Goal: Information Seeking & Learning: Learn about a topic

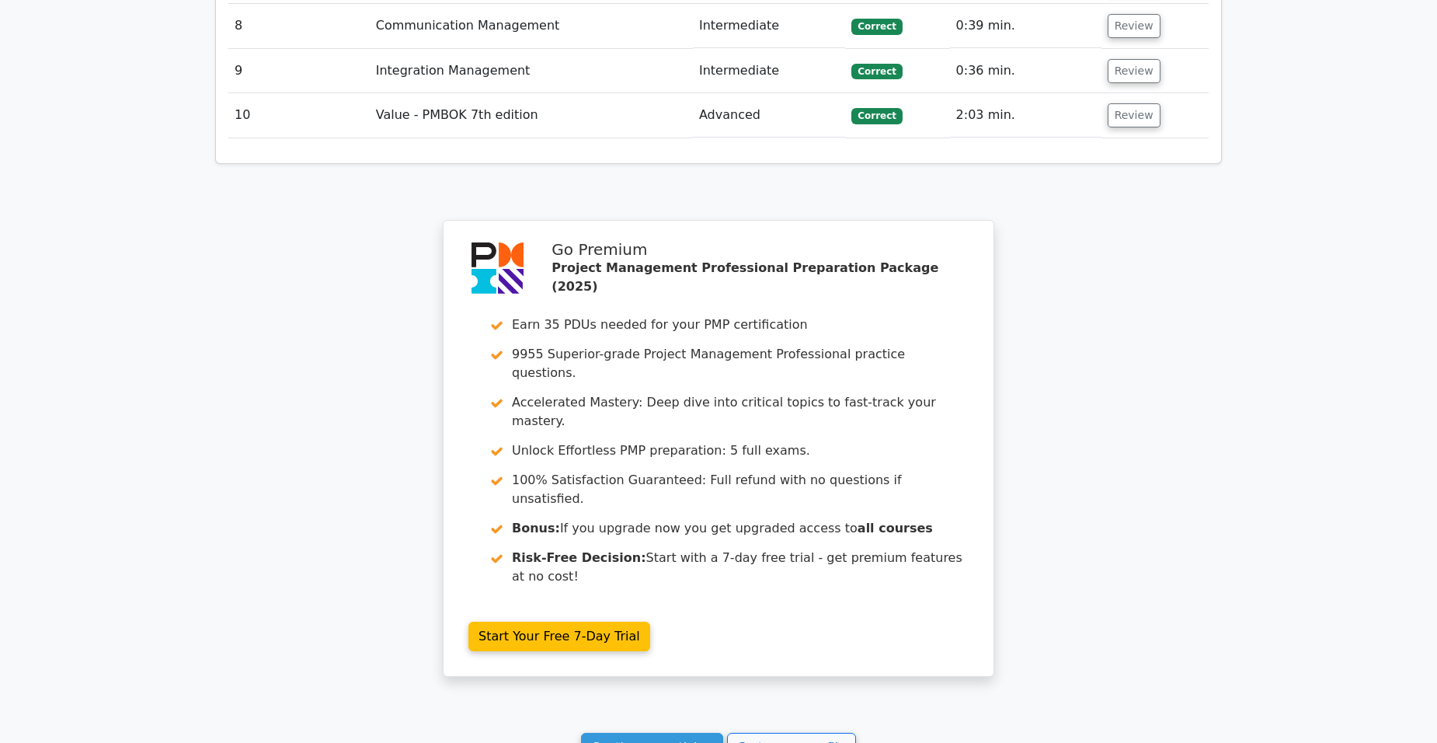
scroll to position [2478, 0]
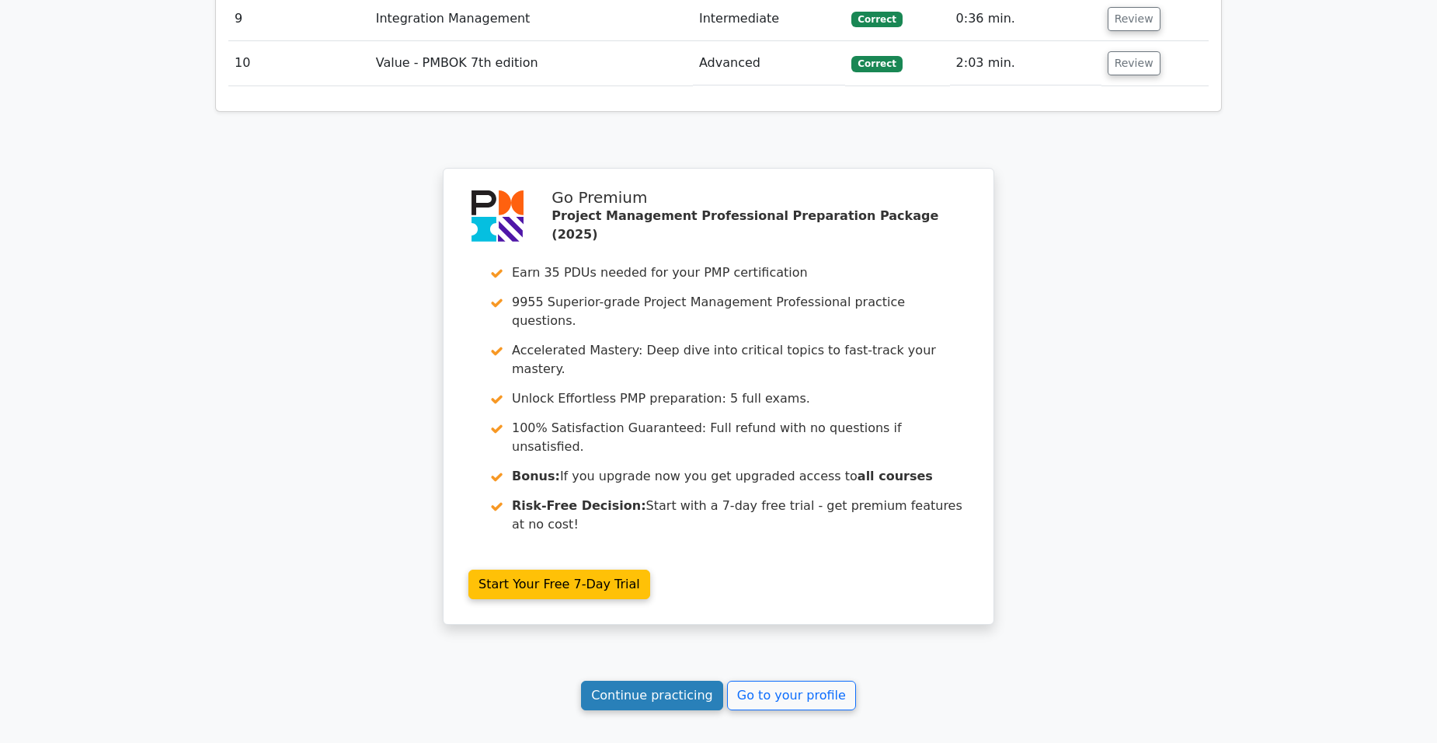
click at [676, 680] on link "Continue practicing" at bounding box center [652, 695] width 142 height 30
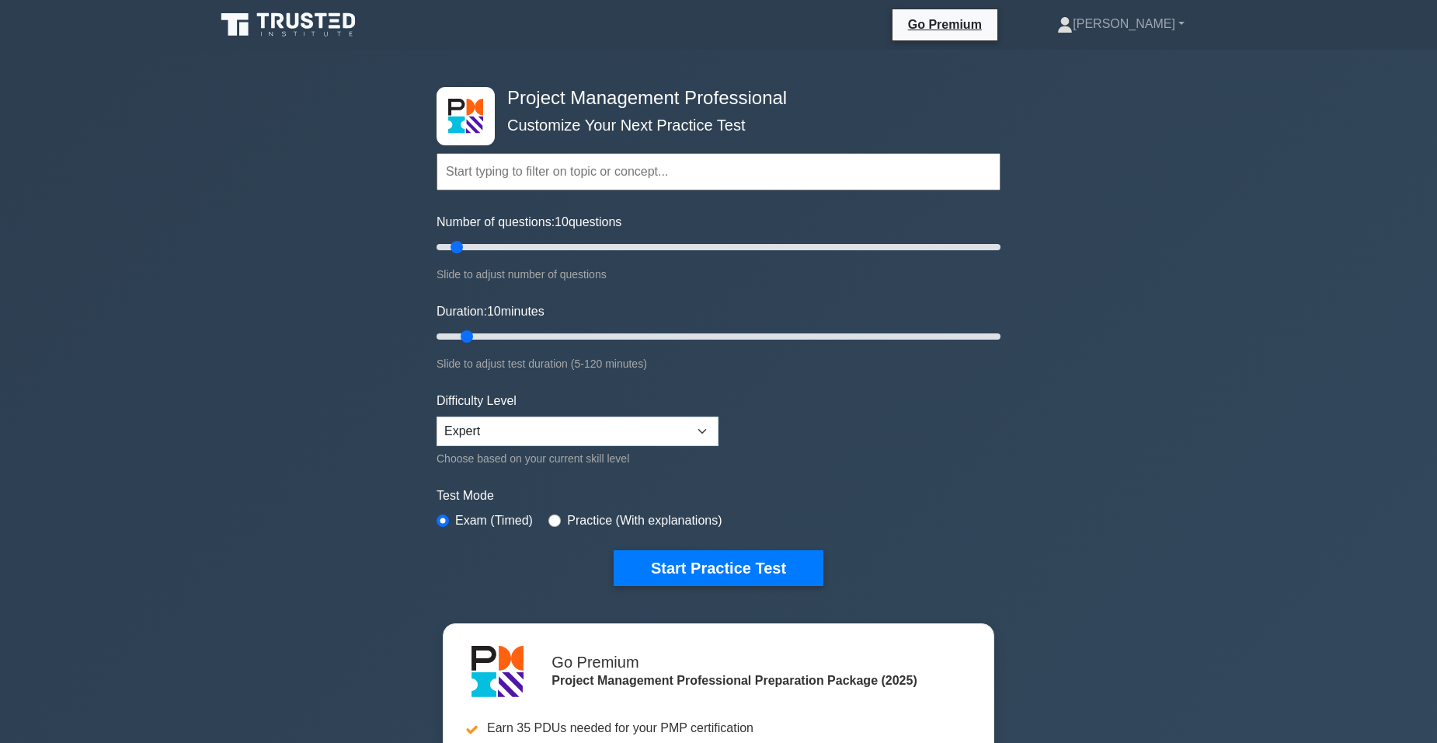
scroll to position [233, 0]
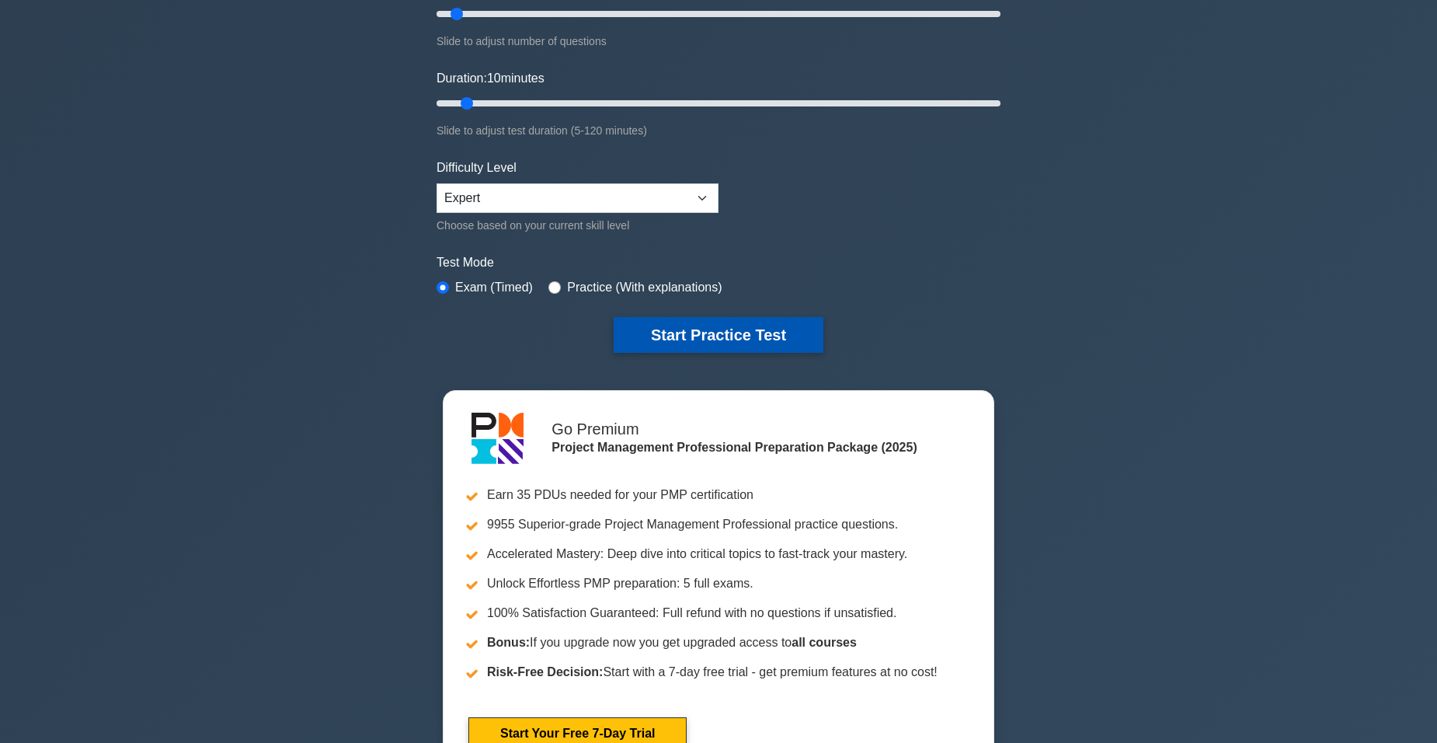
click at [730, 332] on button "Start Practice Test" at bounding box center [719, 335] width 210 height 36
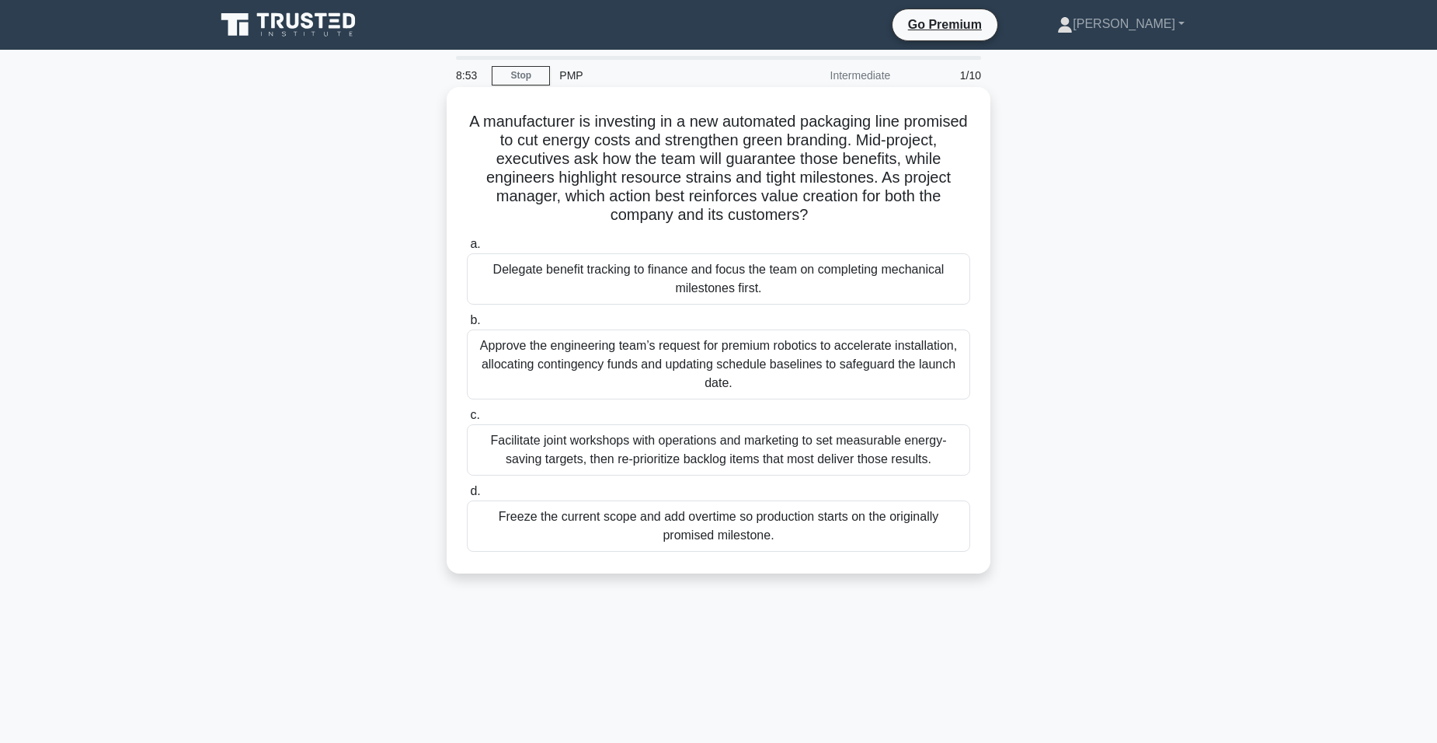
click at [527, 452] on div "Facilitate joint workshops with operations and marketing to set measurable ener…" at bounding box center [718, 449] width 503 height 51
click at [467, 420] on input "c. Facilitate joint workshops with operations and marketing to set measurable e…" at bounding box center [467, 415] width 0 height 10
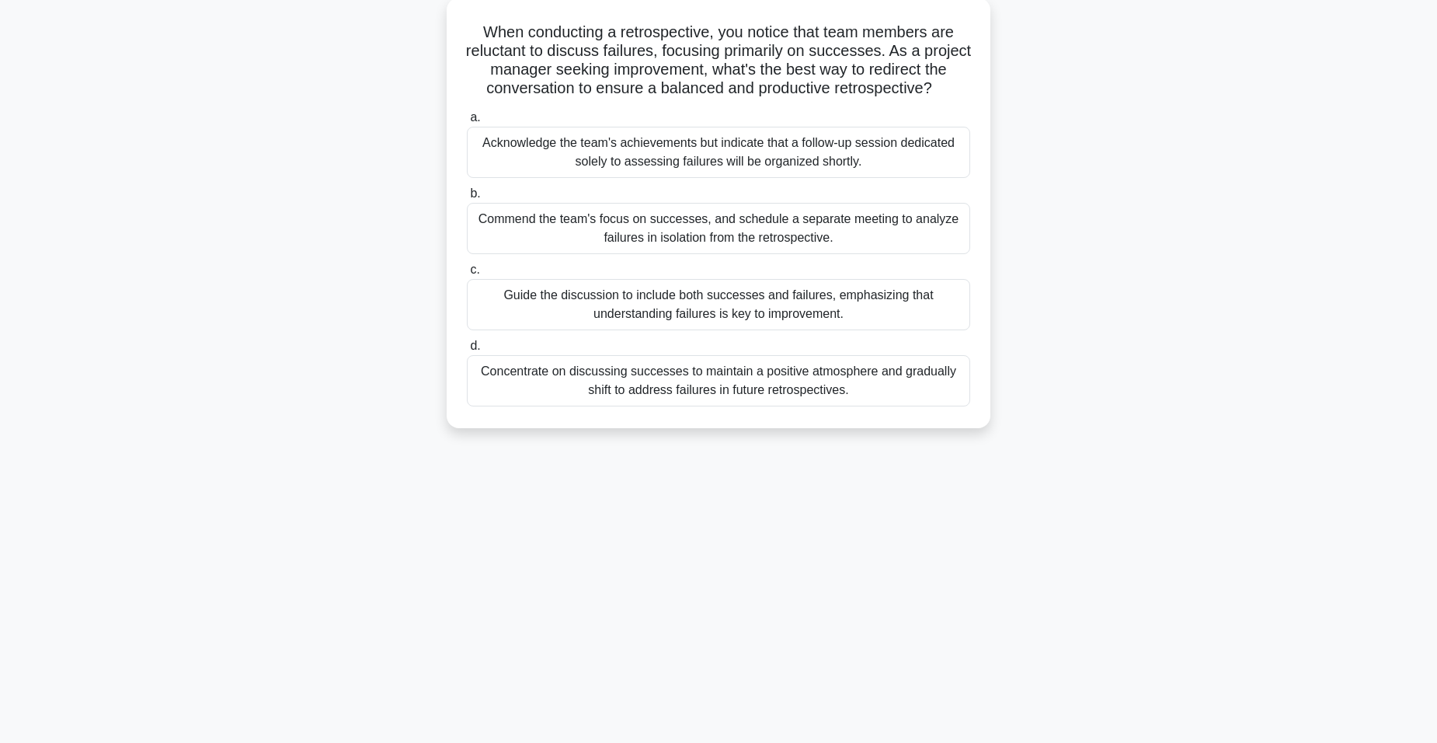
scroll to position [96, 0]
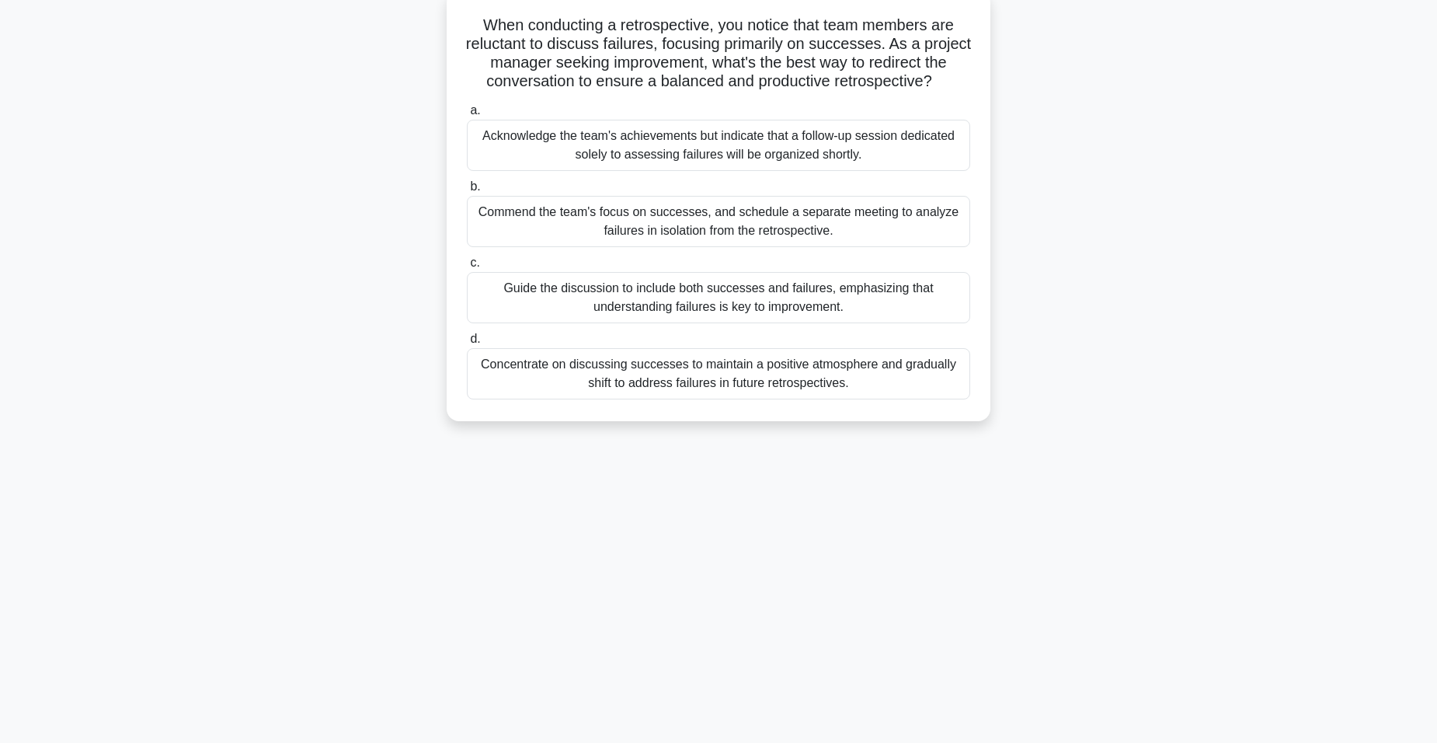
click at [608, 301] on div "Guide the discussion to include both successes and failures, emphasizing that u…" at bounding box center [718, 297] width 503 height 51
click at [467, 268] on input "c. Guide the discussion to include both successes and failures, emphasizing tha…" at bounding box center [467, 263] width 0 height 10
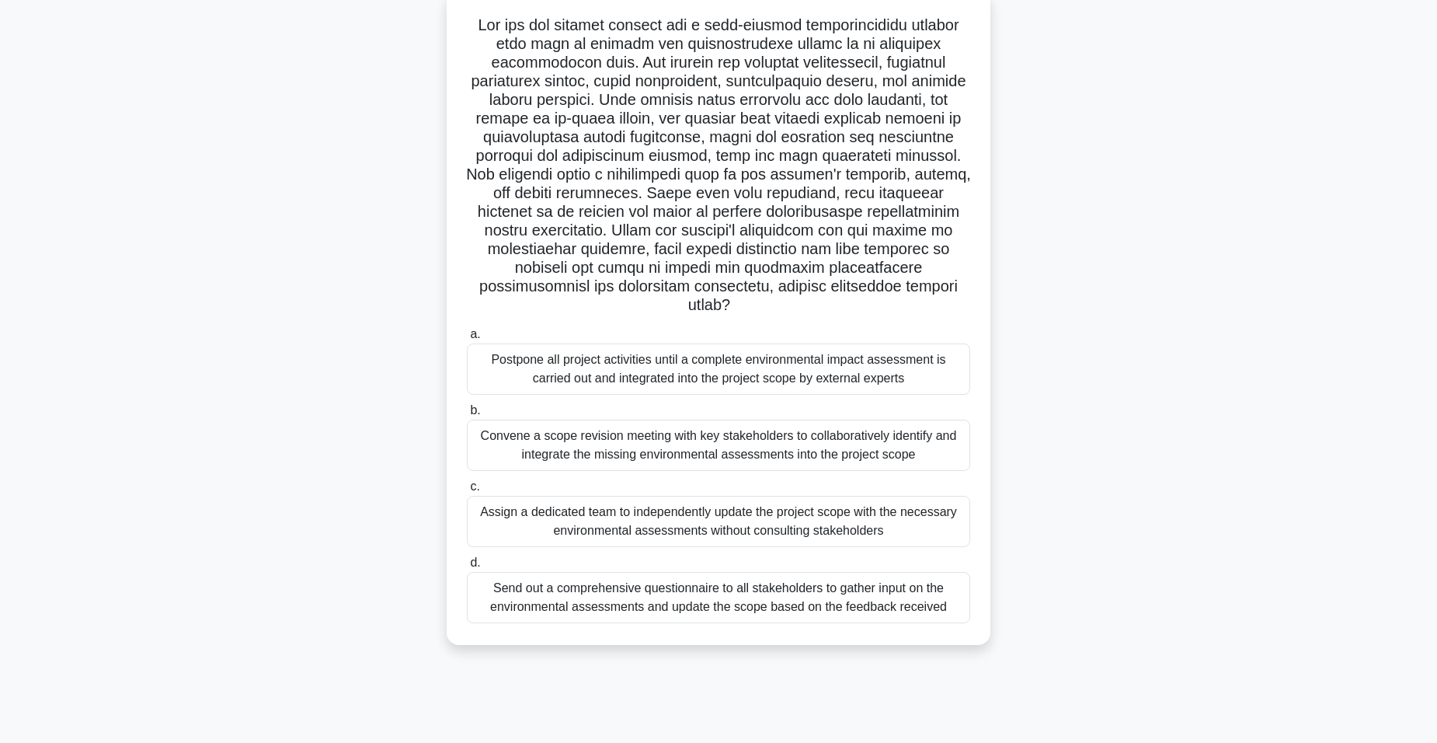
click at [704, 452] on div "Convene a scope revision meeting with key stakeholders to collaboratively ident…" at bounding box center [718, 444] width 503 height 51
click at [467, 416] on input "b. Convene a scope revision meeting with key stakeholders to collaboratively id…" at bounding box center [467, 410] width 0 height 10
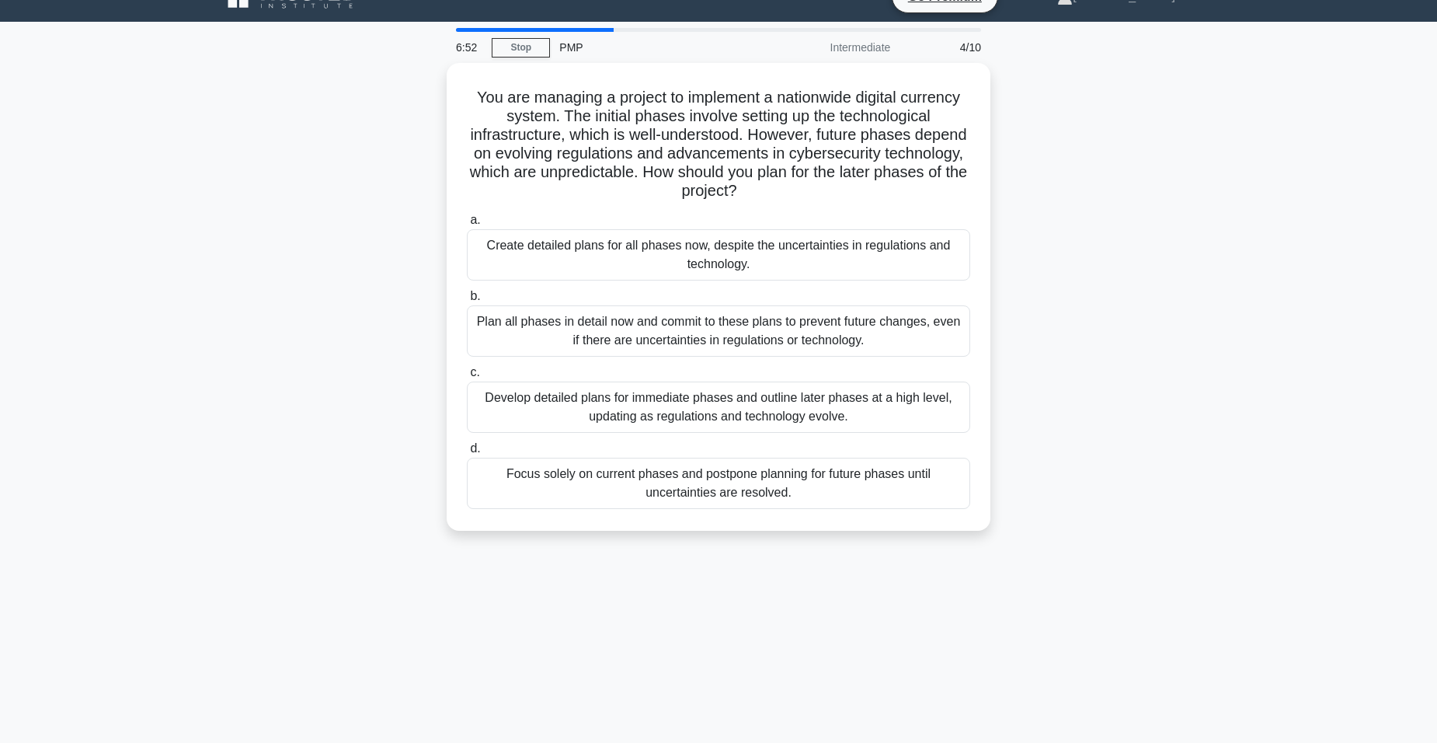
scroll to position [0, 0]
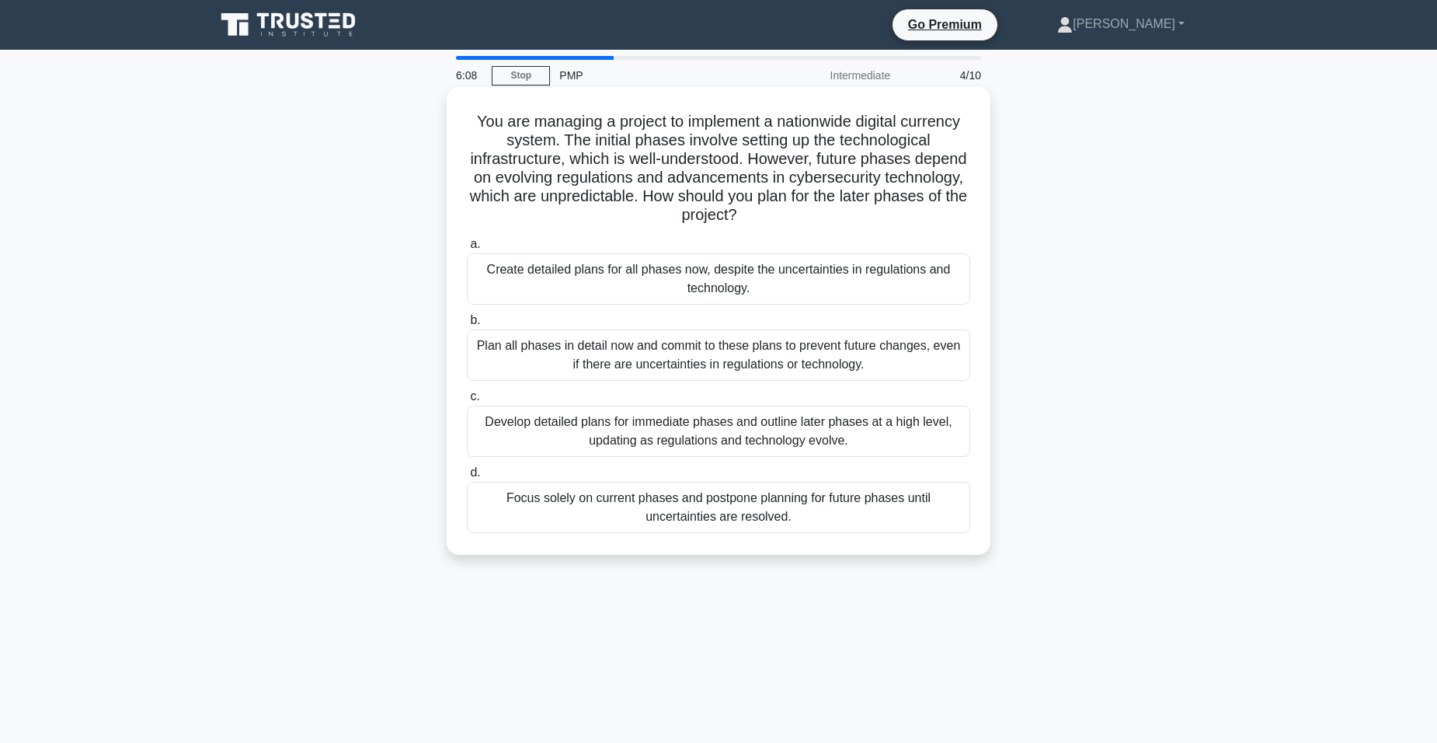
click at [670, 442] on div "Develop detailed plans for immediate phases and outline later phases at a high …" at bounding box center [718, 430] width 503 height 51
click at [467, 402] on input "c. Develop detailed plans for immediate phases and outline later phases at a hi…" at bounding box center [467, 396] width 0 height 10
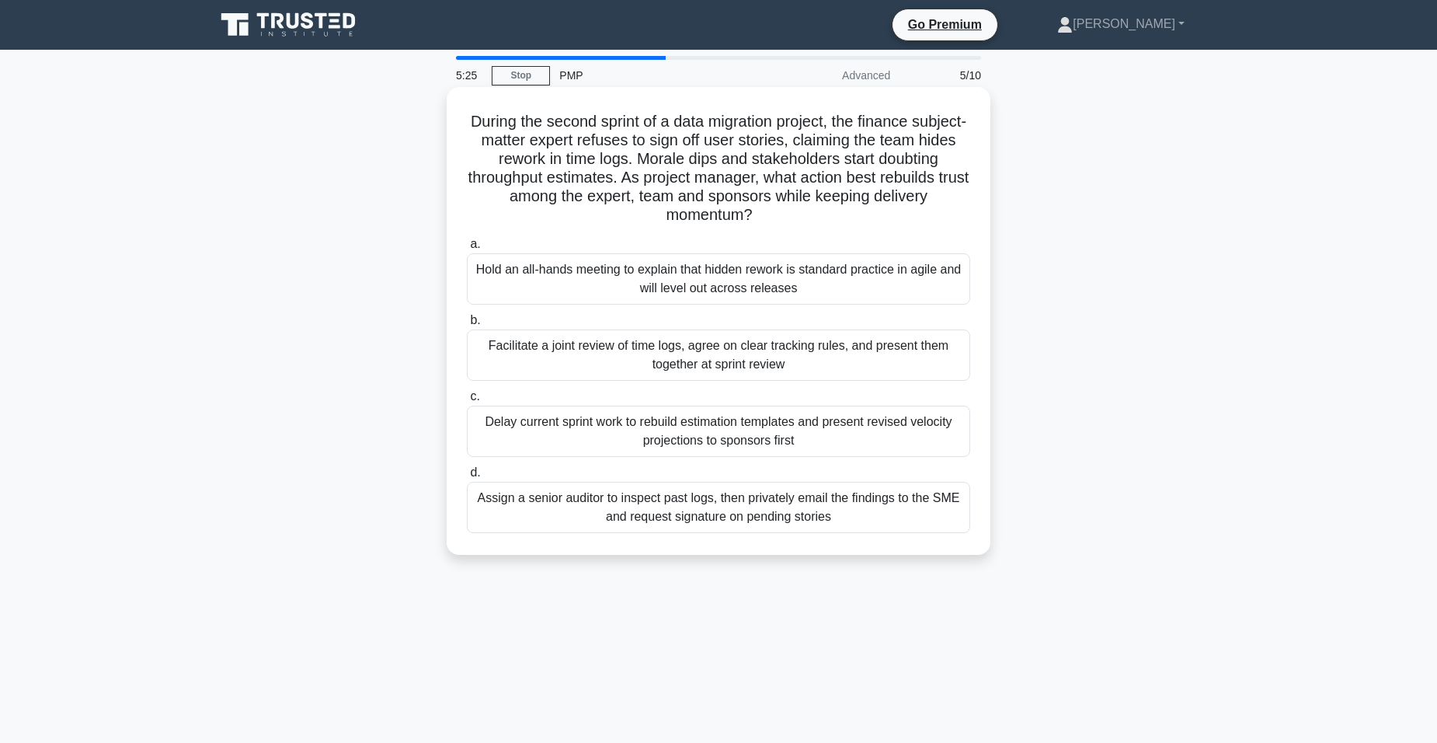
click at [843, 363] on div "Facilitate a joint review of time logs, agree on clear tracking rules, and pres…" at bounding box center [718, 354] width 503 height 51
click at [467, 325] on input "b. Facilitate a joint review of time logs, agree on clear tracking rules, and p…" at bounding box center [467, 320] width 0 height 10
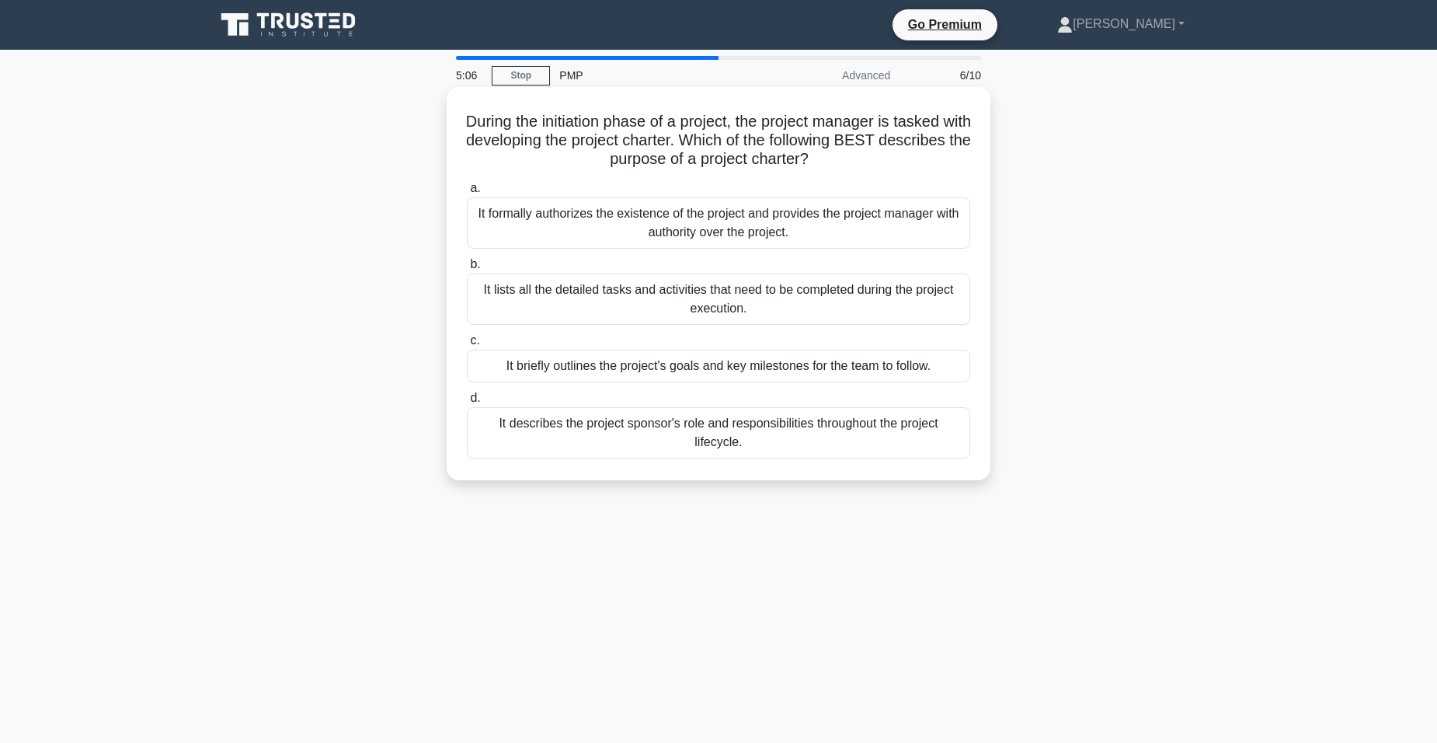
click at [903, 236] on div "It formally authorizes the existence of the project and provides the project ma…" at bounding box center [718, 222] width 503 height 51
click at [467, 193] on input "a. It formally authorizes the existence of the project and provides the project…" at bounding box center [467, 188] width 0 height 10
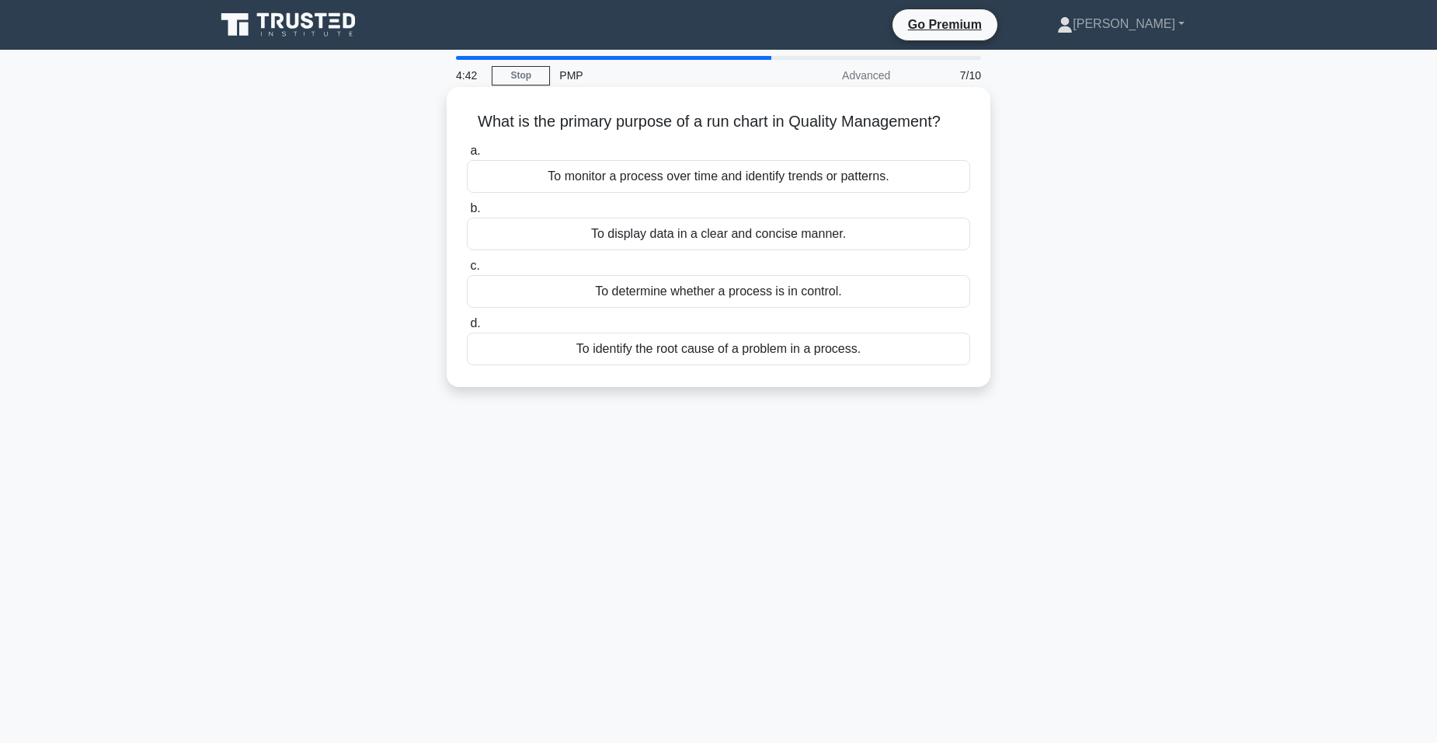
click at [834, 184] on div "To monitor a process over time and identify trends or patterns." at bounding box center [718, 176] width 503 height 33
click at [467, 156] on input "a. To monitor a process over time and identify trends or patterns." at bounding box center [467, 151] width 0 height 10
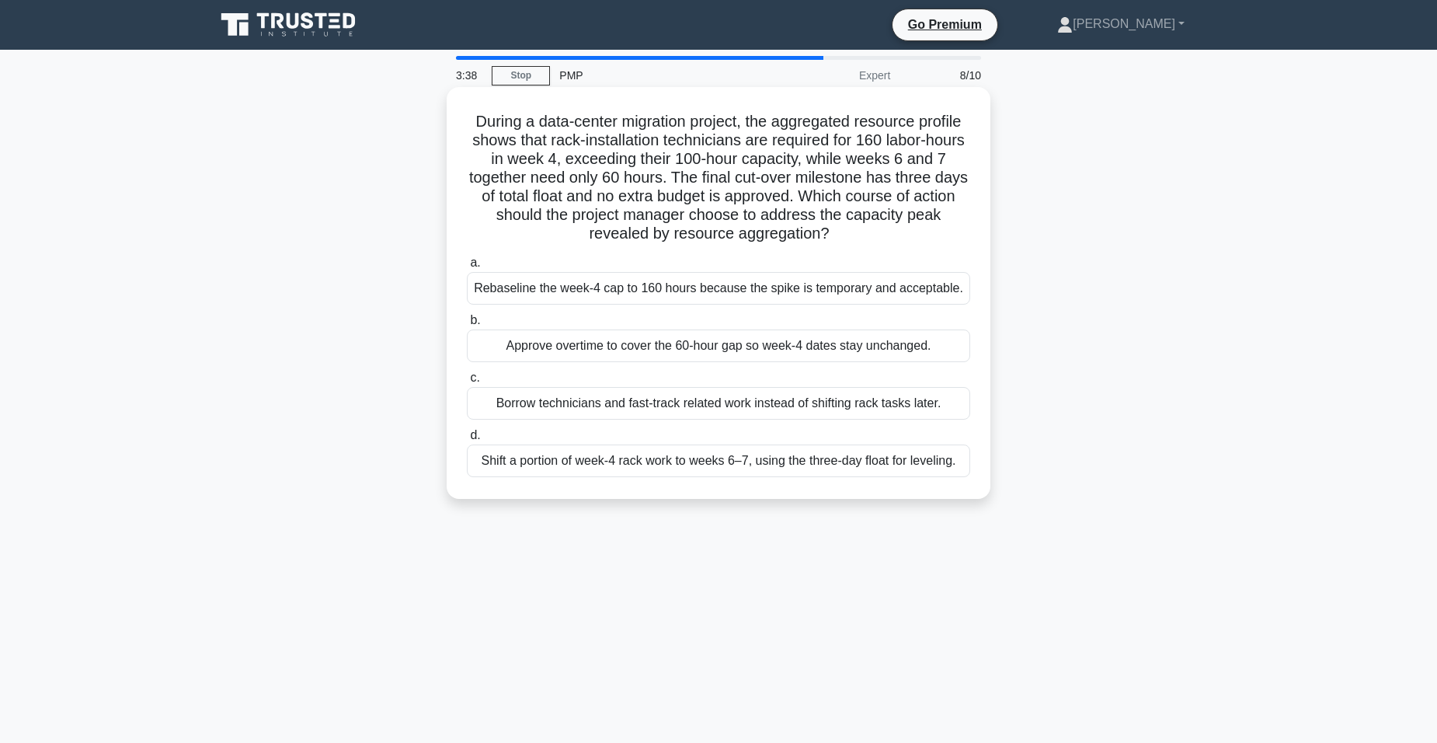
click at [910, 468] on div "Shift a portion of week-4 rack work to weeks 6–7, using the three-day float for…" at bounding box center [718, 460] width 503 height 33
click at [467, 440] on input "d. Shift a portion of week-4 rack work to weeks 6–7, using the three-day float …" at bounding box center [467, 435] width 0 height 10
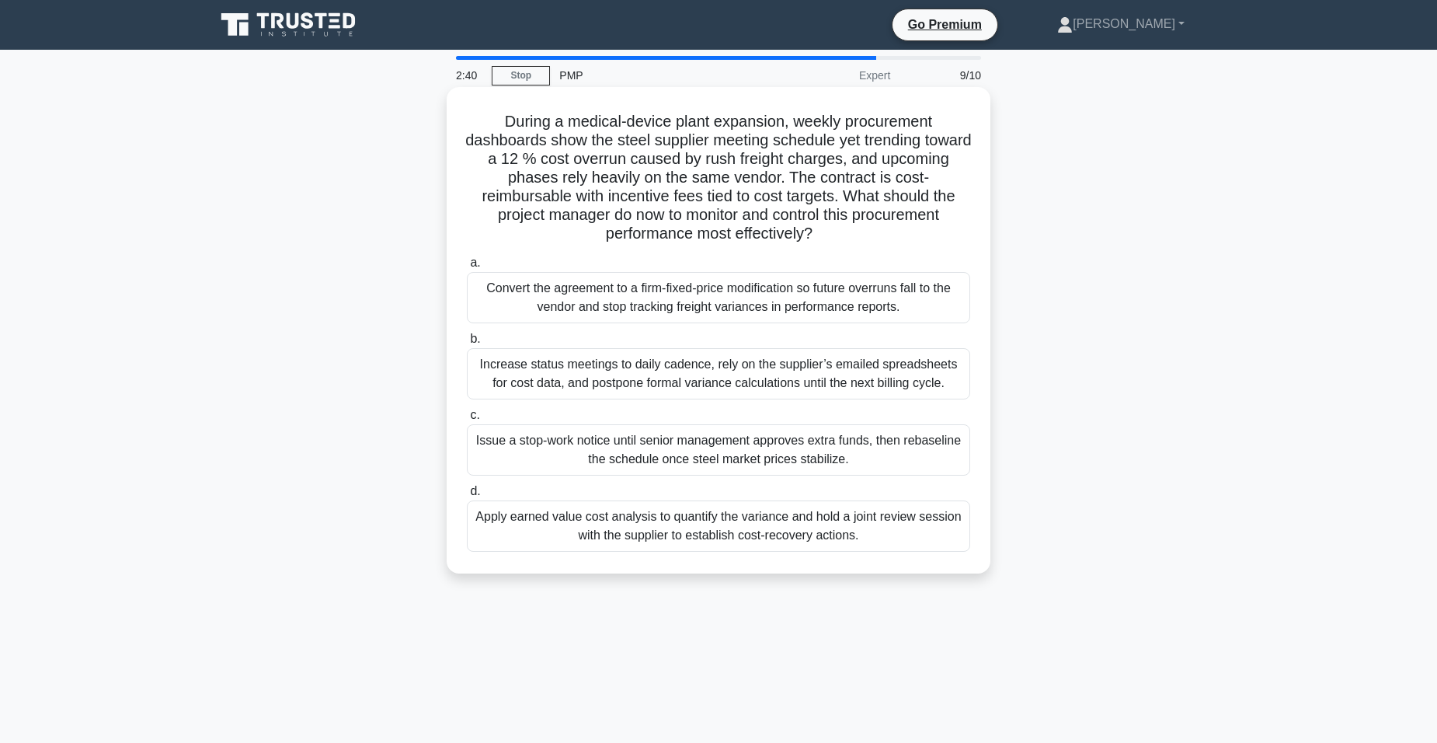
click at [740, 541] on div "Apply earned value cost analysis to quantify the variance and hold a joint revi…" at bounding box center [718, 525] width 503 height 51
click at [467, 496] on input "d. Apply earned value cost analysis to quantify the variance and hold a joint r…" at bounding box center [467, 491] width 0 height 10
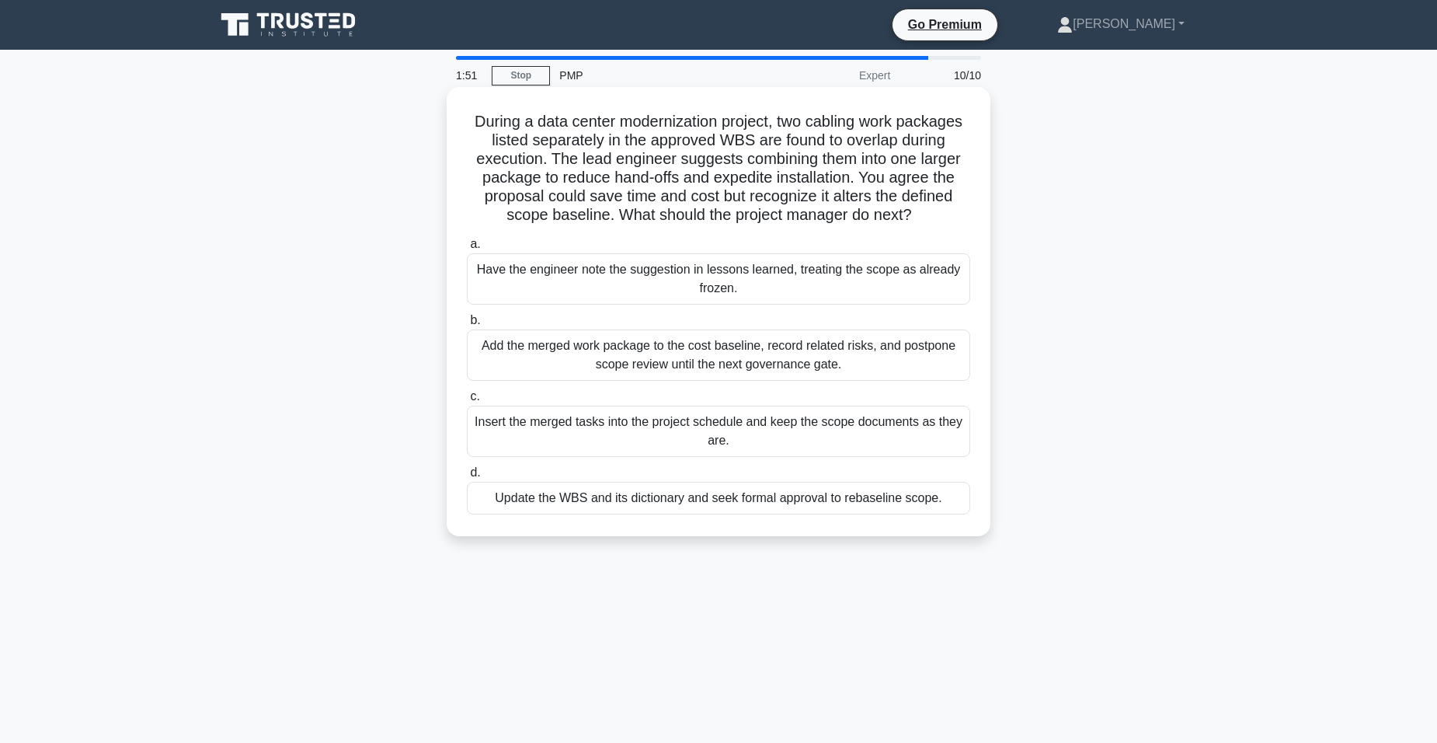
click at [579, 494] on div "Update the WBS and its dictionary and seek formal approval to rebaseline scope." at bounding box center [718, 498] width 503 height 33
click at [467, 478] on input "d. Update the WBS and its dictionary and seek formal approval to rebaseline sco…" at bounding box center [467, 473] width 0 height 10
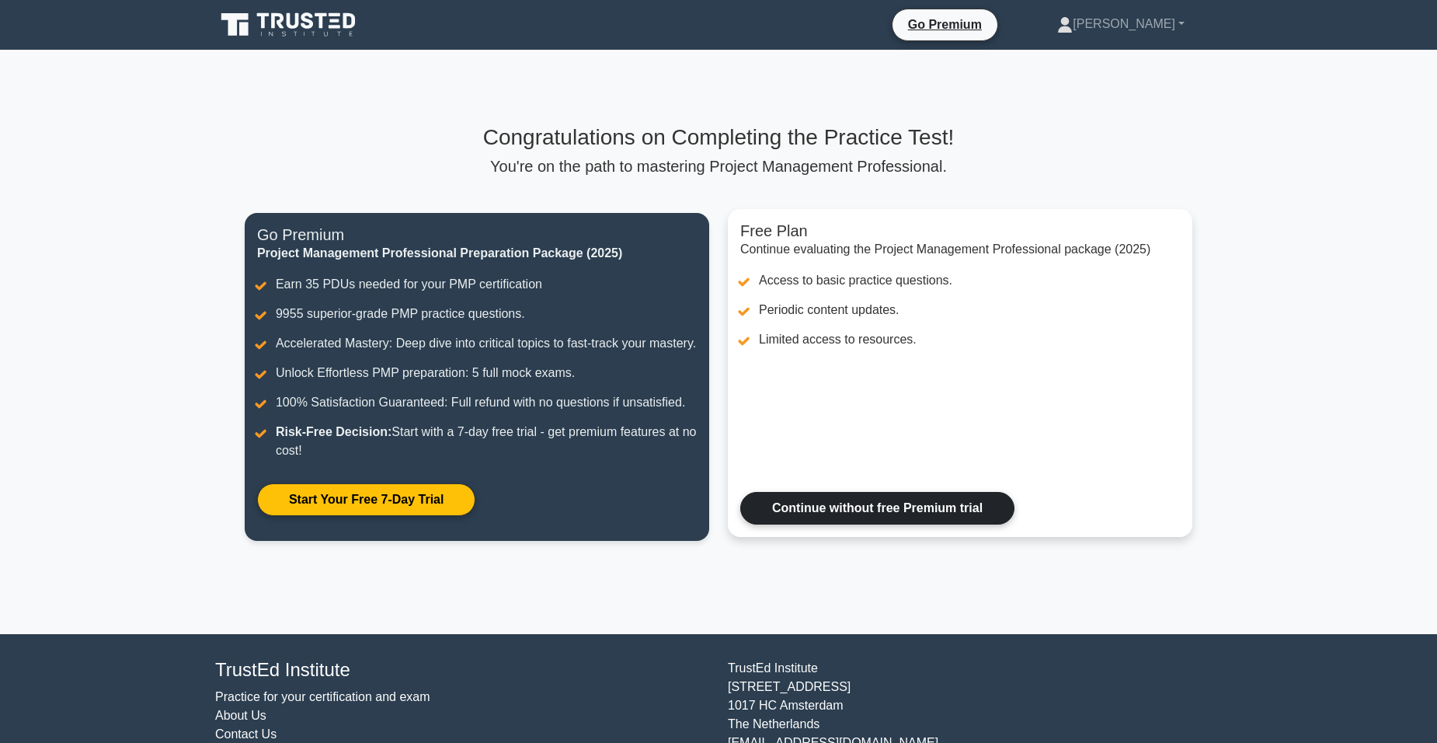
click at [816, 518] on link "Continue without free Premium trial" at bounding box center [877, 508] width 274 height 33
